Goal: Information Seeking & Learning: Learn about a topic

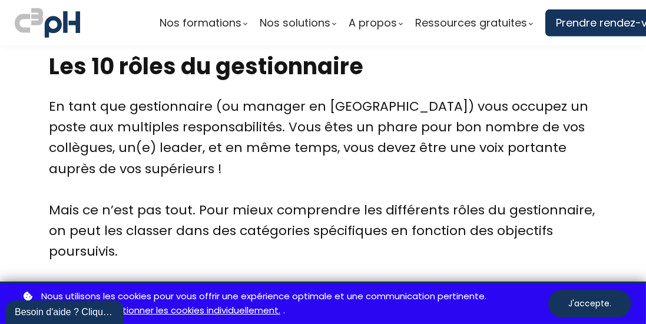
scroll to position [1115, 0]
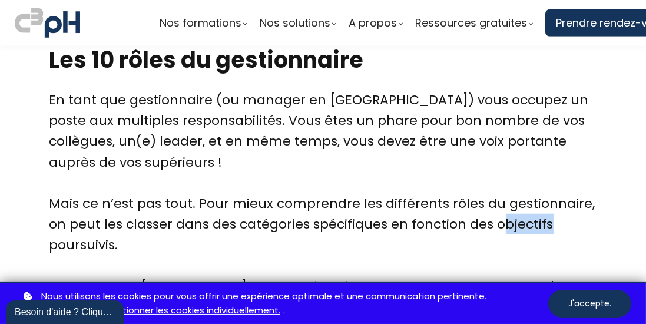
click at [589, 241] on div "Mais ce n’est pas tout. Pour mieux comprendre les différents rôles du gestionna…" at bounding box center [323, 234] width 548 height 83
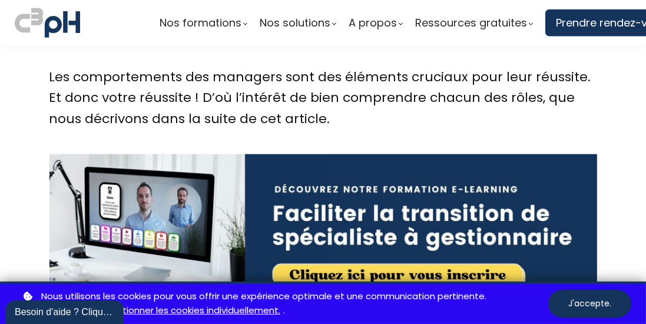
scroll to position [1595, 0]
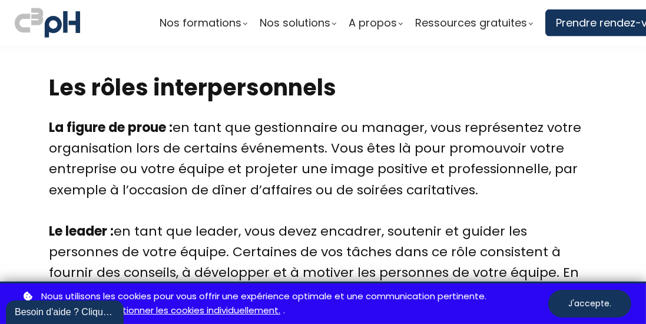
scroll to position [1885, 0]
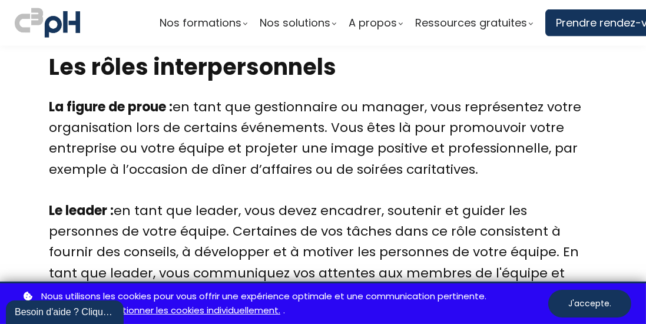
scroll to position [1899, 0]
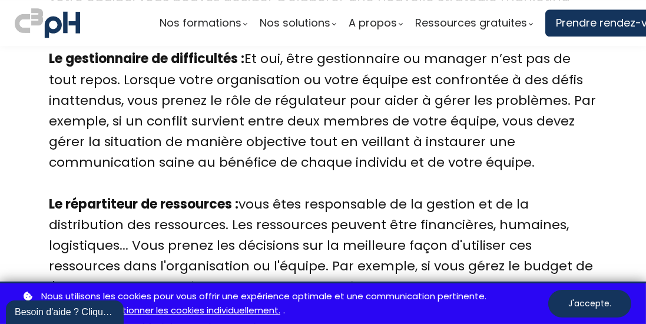
scroll to position [3390, 0]
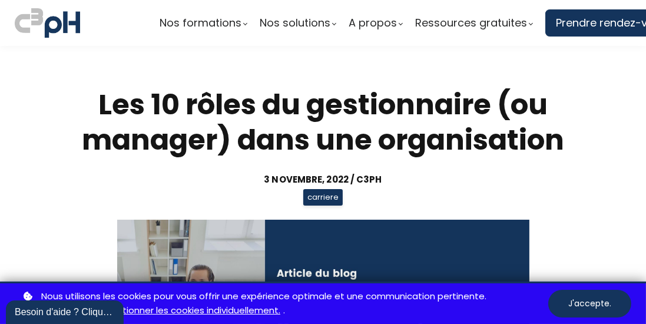
scroll to position [3390, 0]
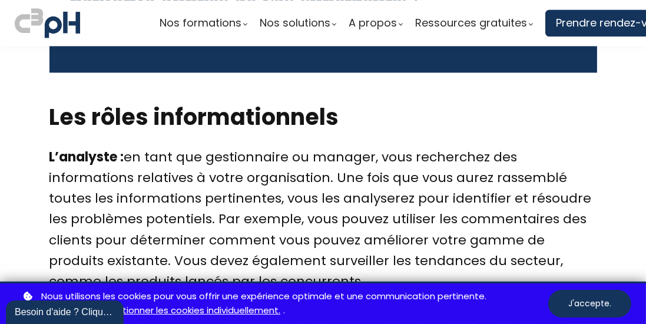
scroll to position [2644, 0]
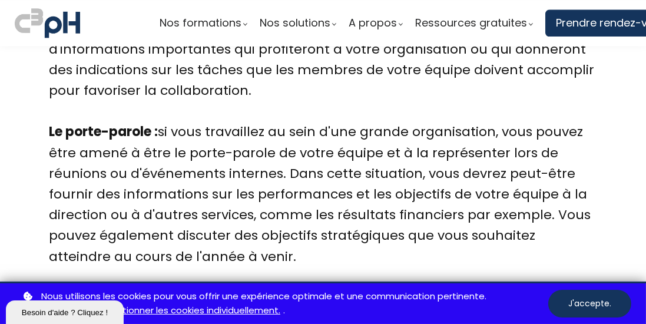
scroll to position [2960, 0]
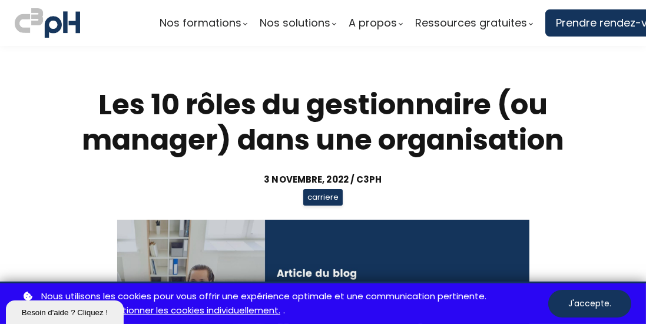
scroll to position [2960, 0]
